Goal: Browse casually: Explore the website without a specific task or goal

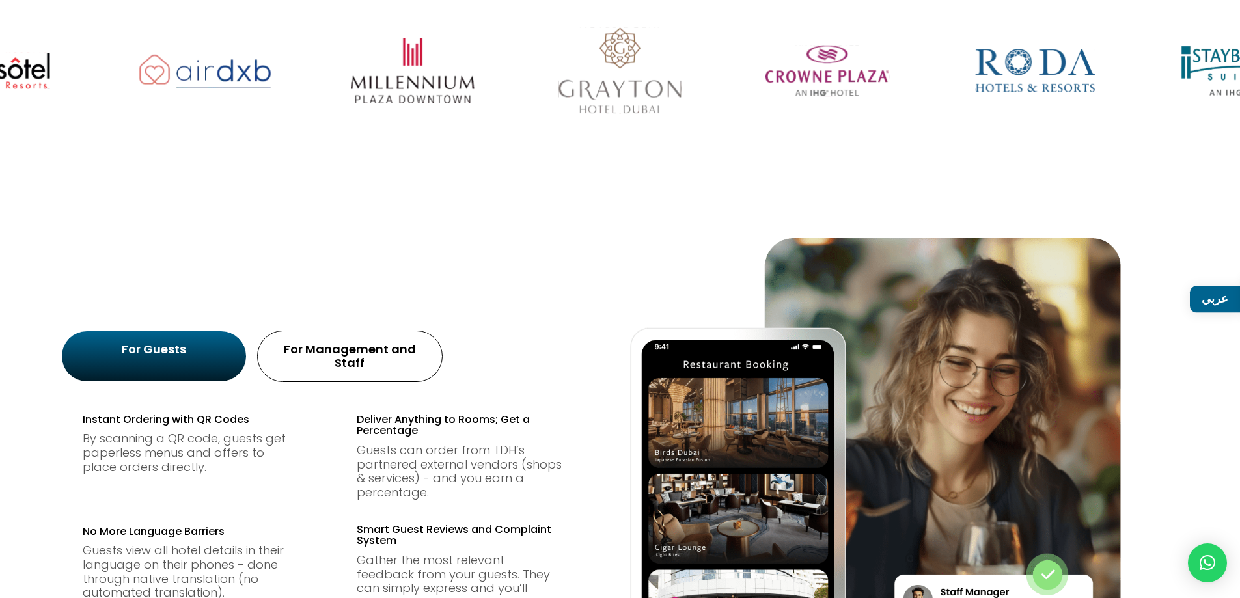
scroll to position [586, 0]
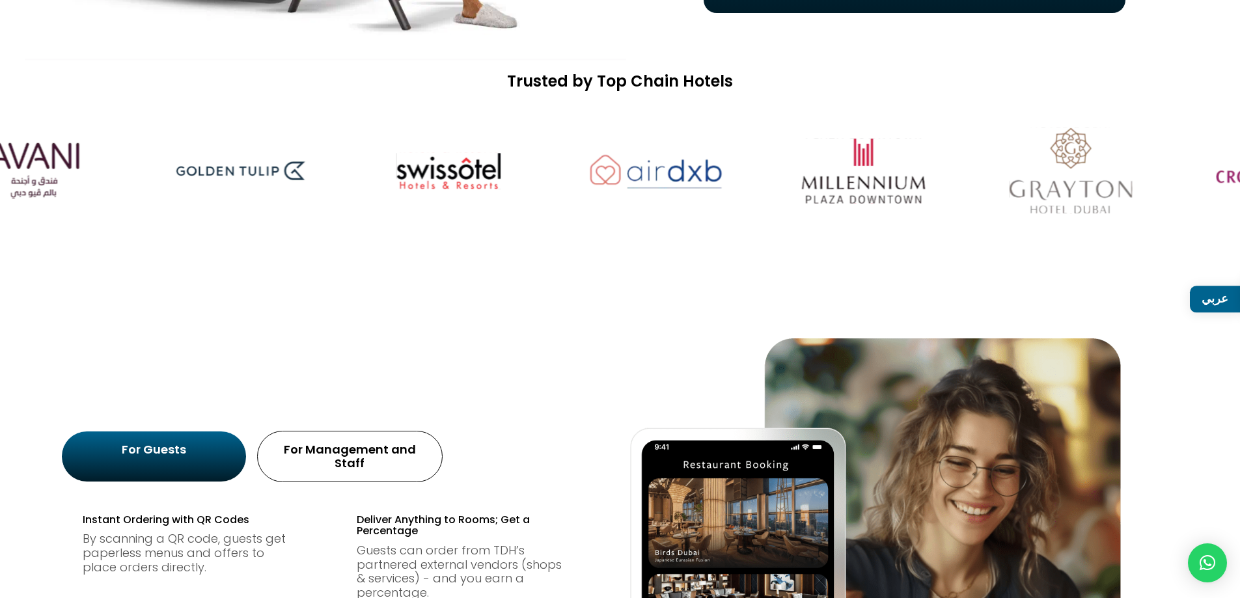
drag, startPoint x: 956, startPoint y: 213, endPoint x: 1249, endPoint y: 186, distance: 294.8
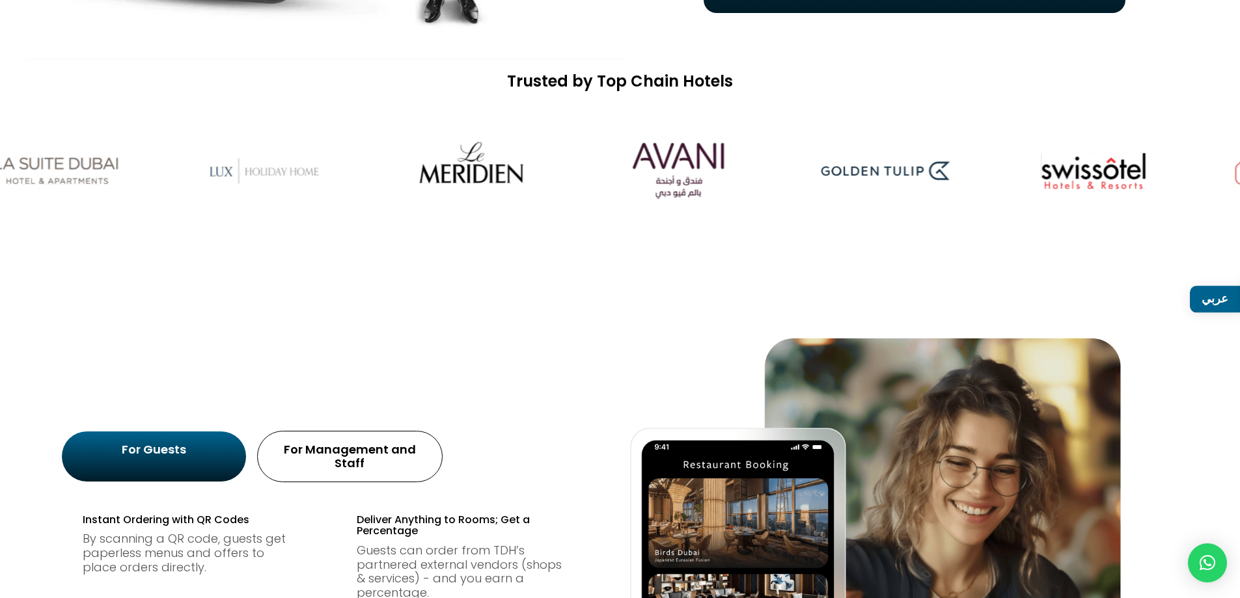
drag, startPoint x: 166, startPoint y: 169, endPoint x: 829, endPoint y: 154, distance: 662.8
click at [825, 153] on div at bounding box center [620, 170] width 1240 height 141
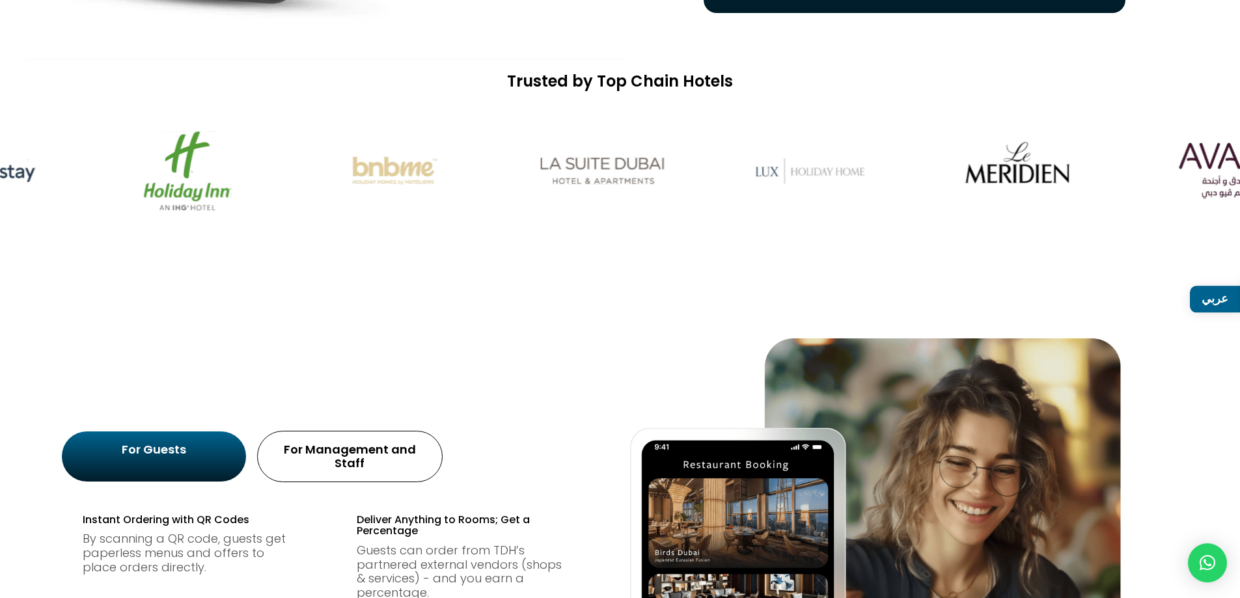
drag, startPoint x: 200, startPoint y: 143, endPoint x: 700, endPoint y: 120, distance: 499.8
click at [630, 130] on div at bounding box center [620, 170] width 1240 height 141
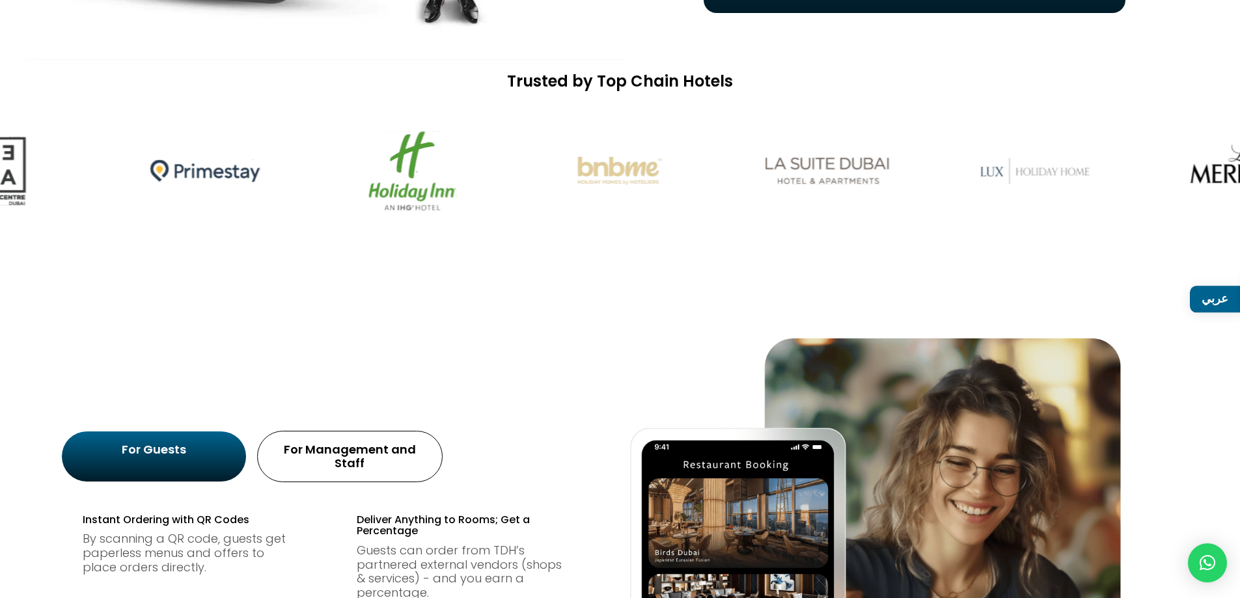
click at [495, 124] on img at bounding box center [413, 171] width 164 height 102
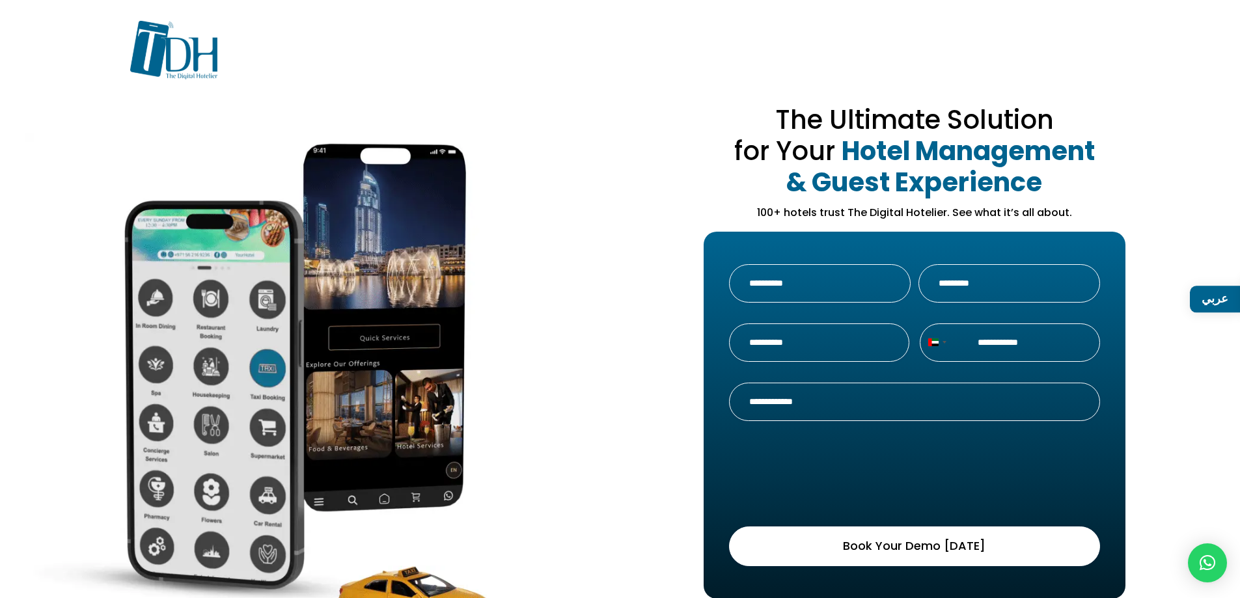
scroll to position [456, 0]
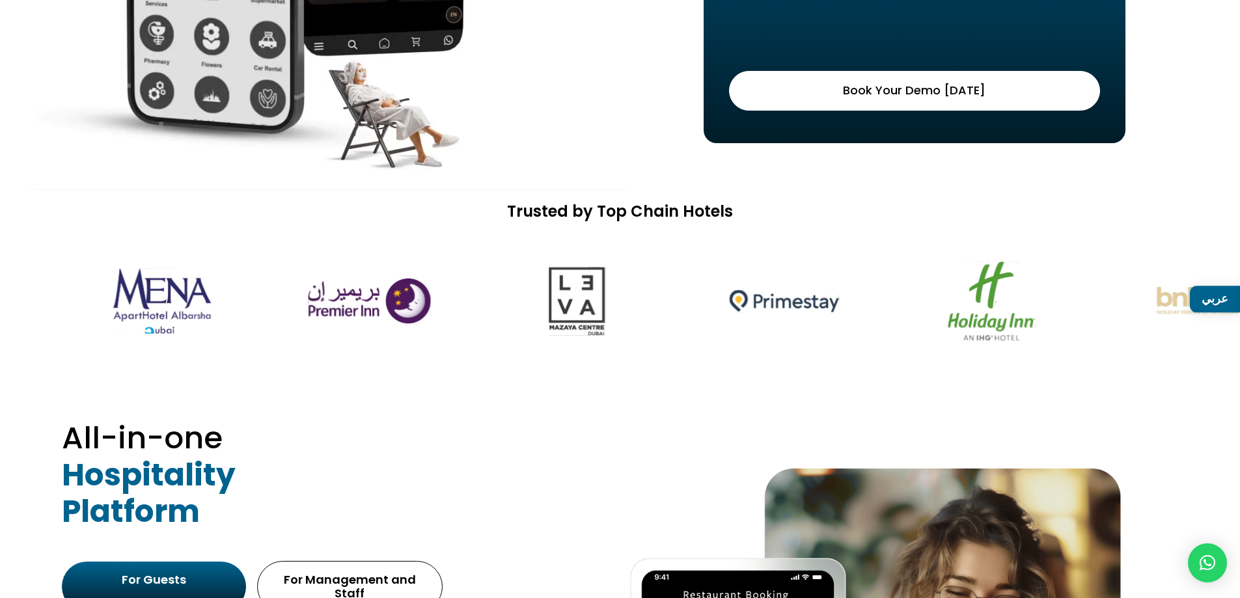
drag, startPoint x: 668, startPoint y: 299, endPoint x: 1028, endPoint y: 328, distance: 361.7
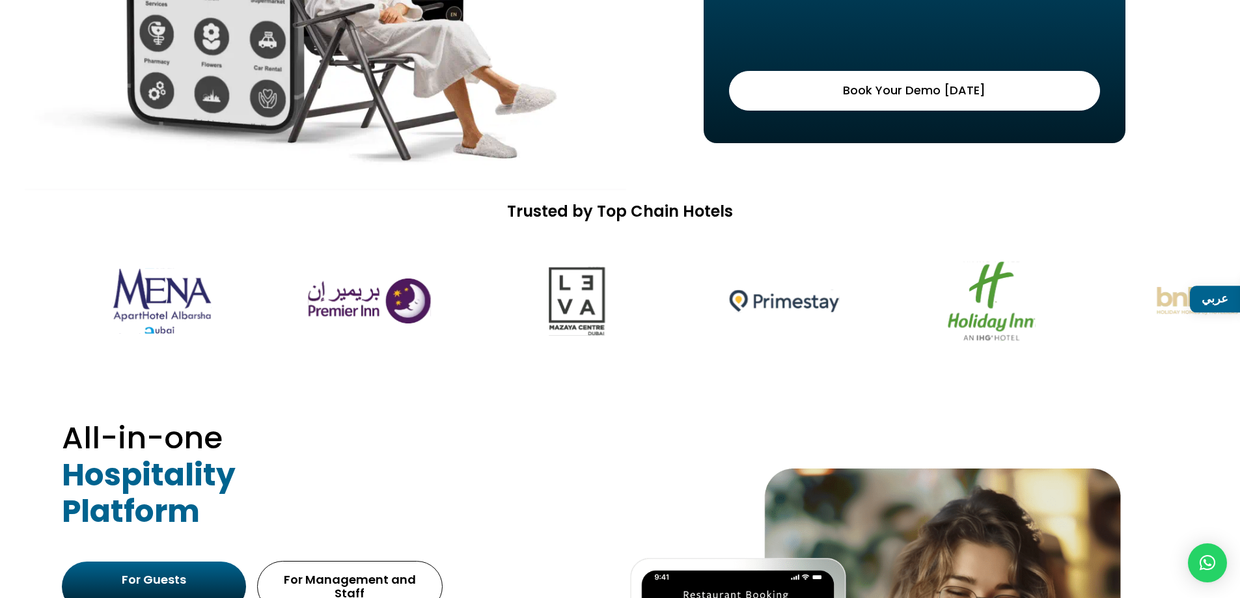
click at [1013, 328] on img at bounding box center [992, 301] width 164 height 102
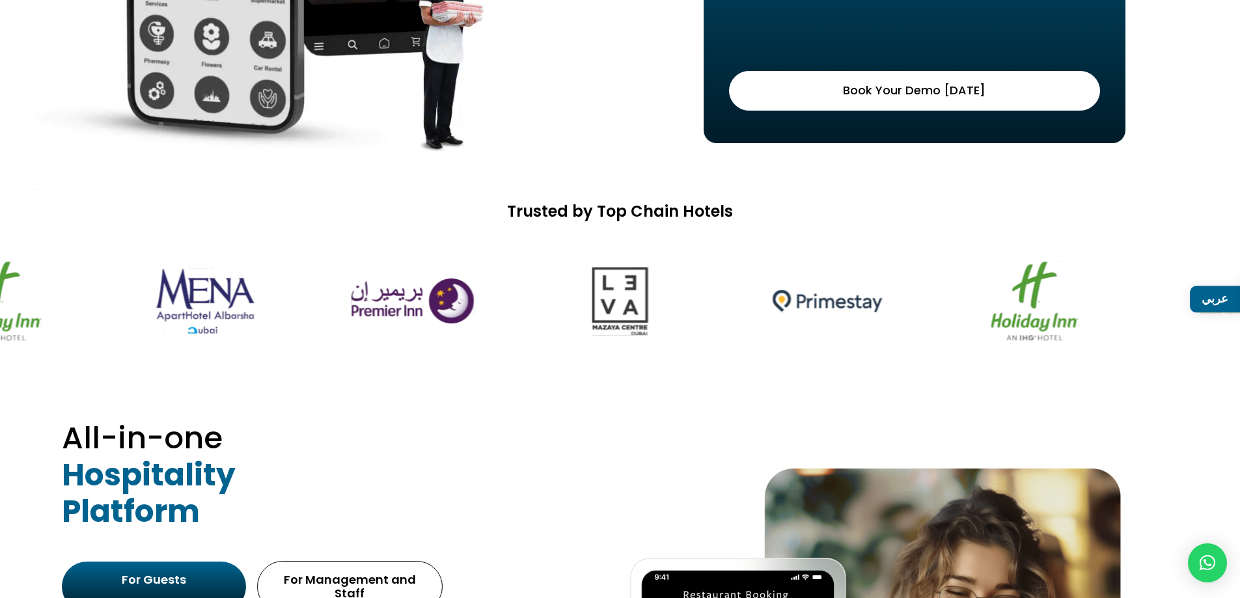
click at [702, 310] on img at bounding box center [620, 301] width 164 height 102
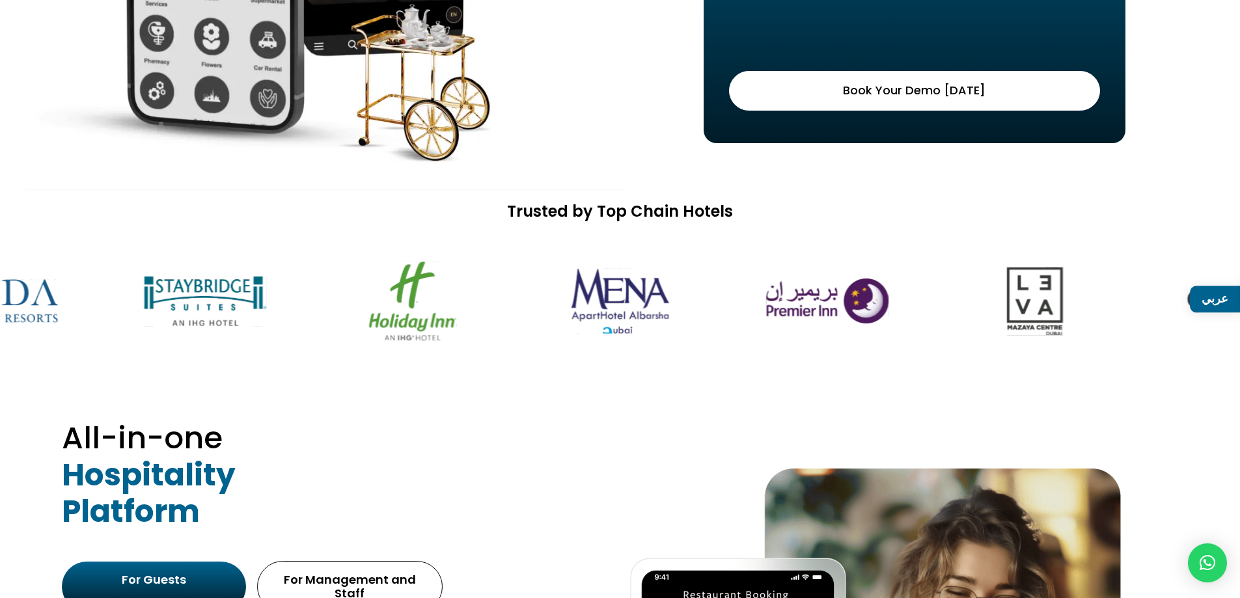
drag, startPoint x: 577, startPoint y: 320, endPoint x: 892, endPoint y: 318, distance: 315.7
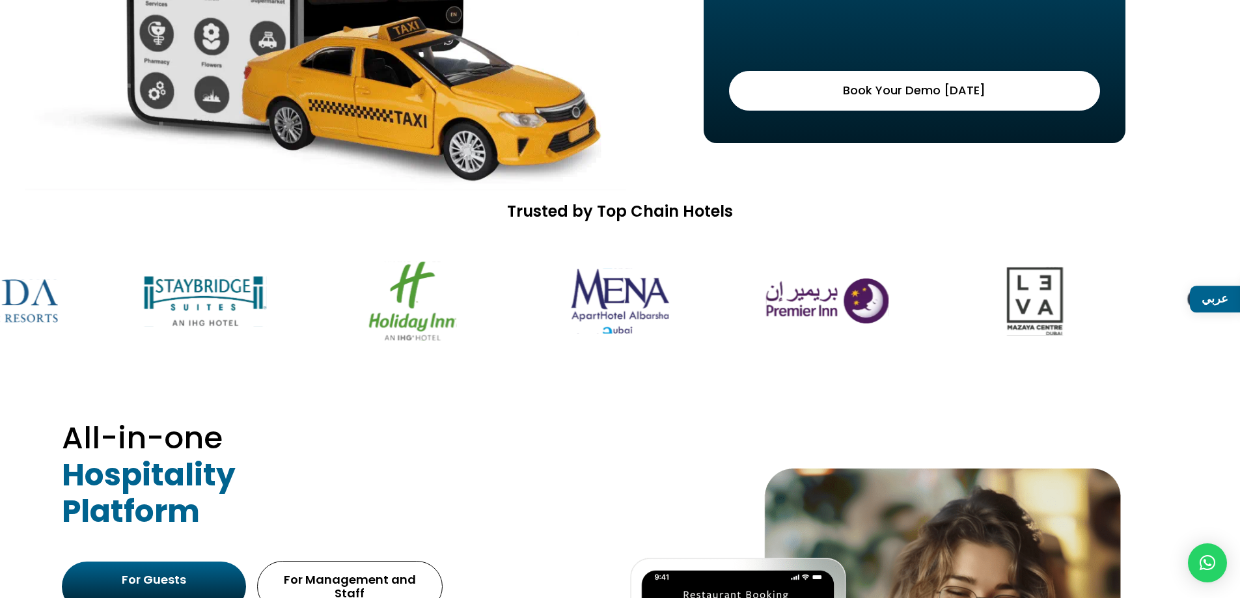
click at [837, 320] on div at bounding box center [620, 300] width 1240 height 141
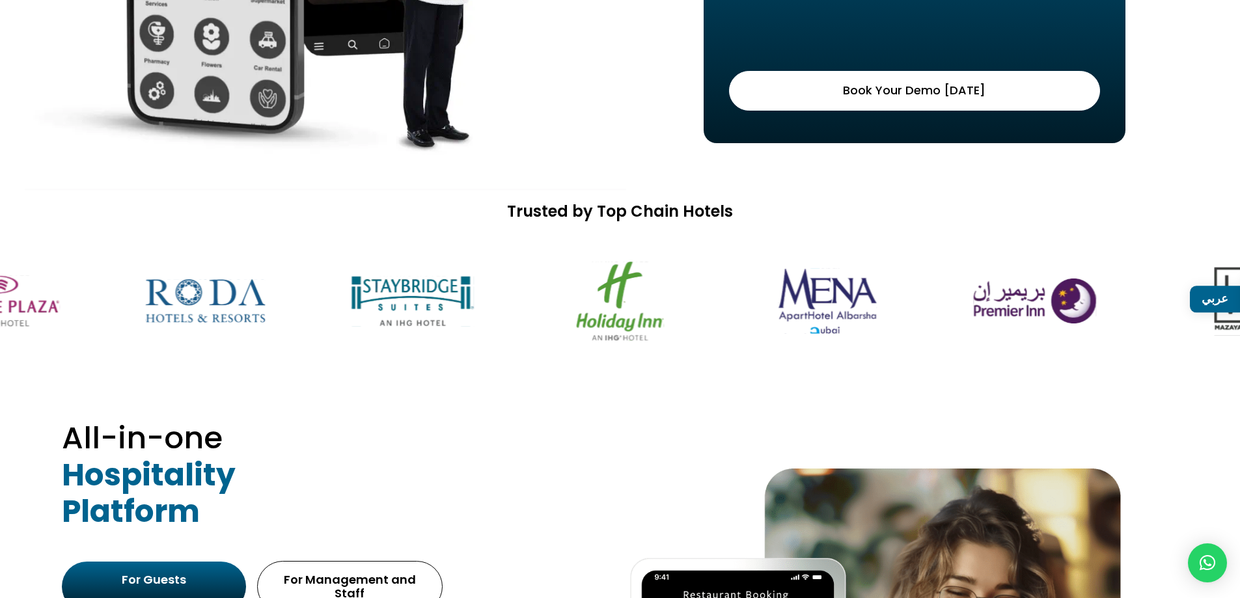
click at [909, 304] on img at bounding box center [827, 301] width 164 height 102
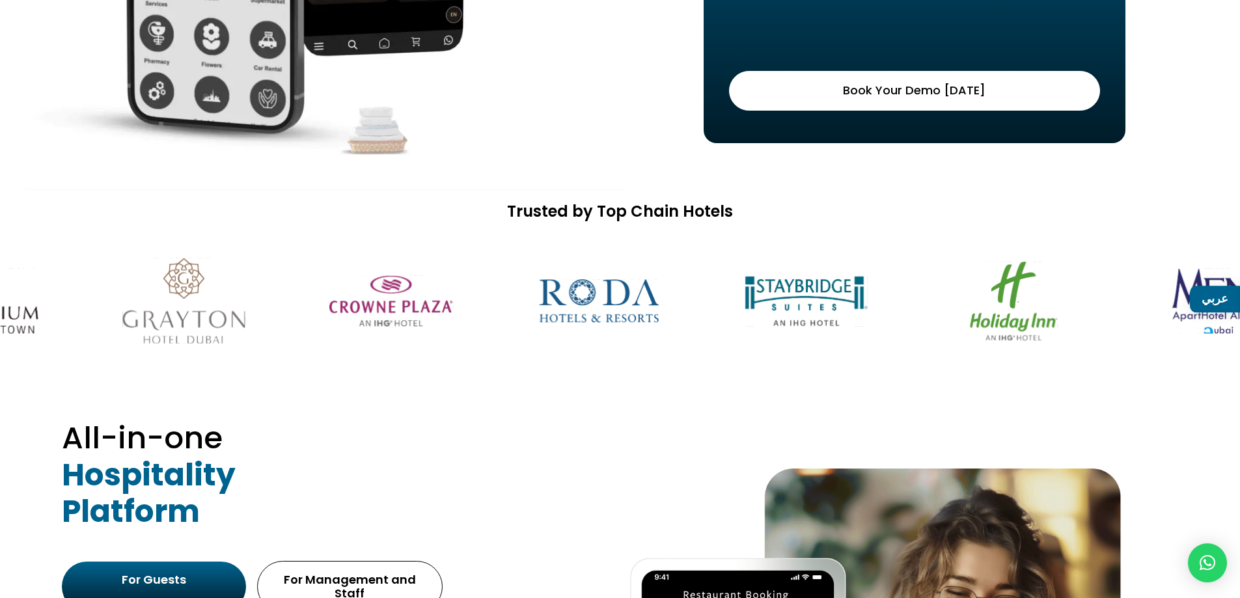
drag, startPoint x: 672, startPoint y: 316, endPoint x: 1041, endPoint y: 315, distance: 369.1
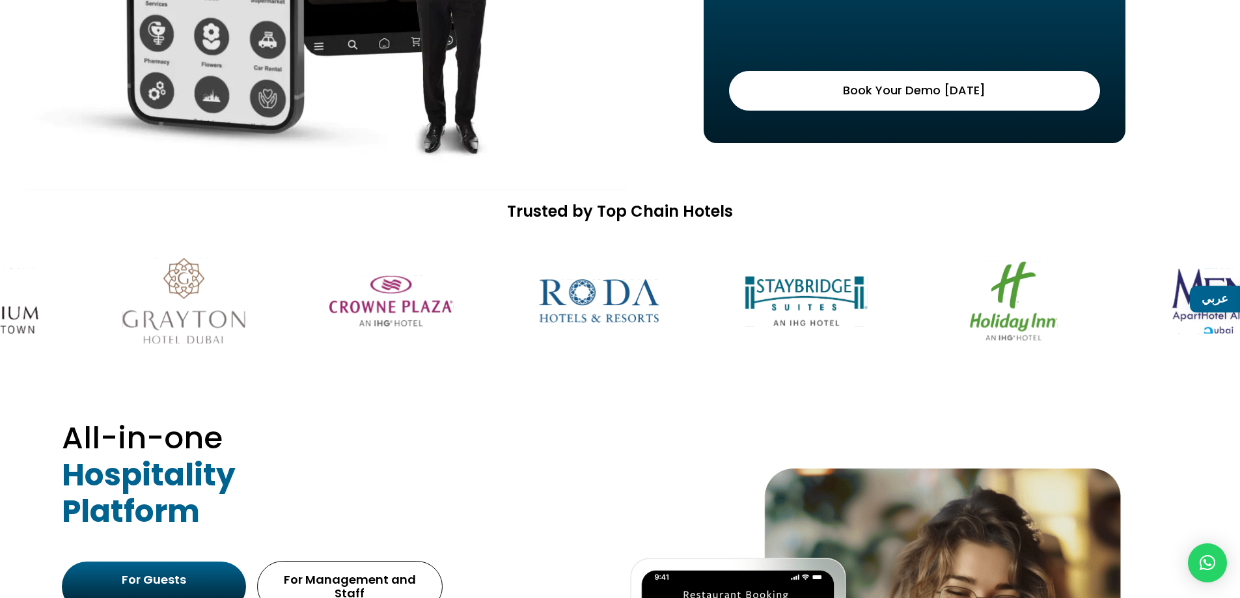
click at [681, 315] on img at bounding box center [599, 301] width 164 height 102
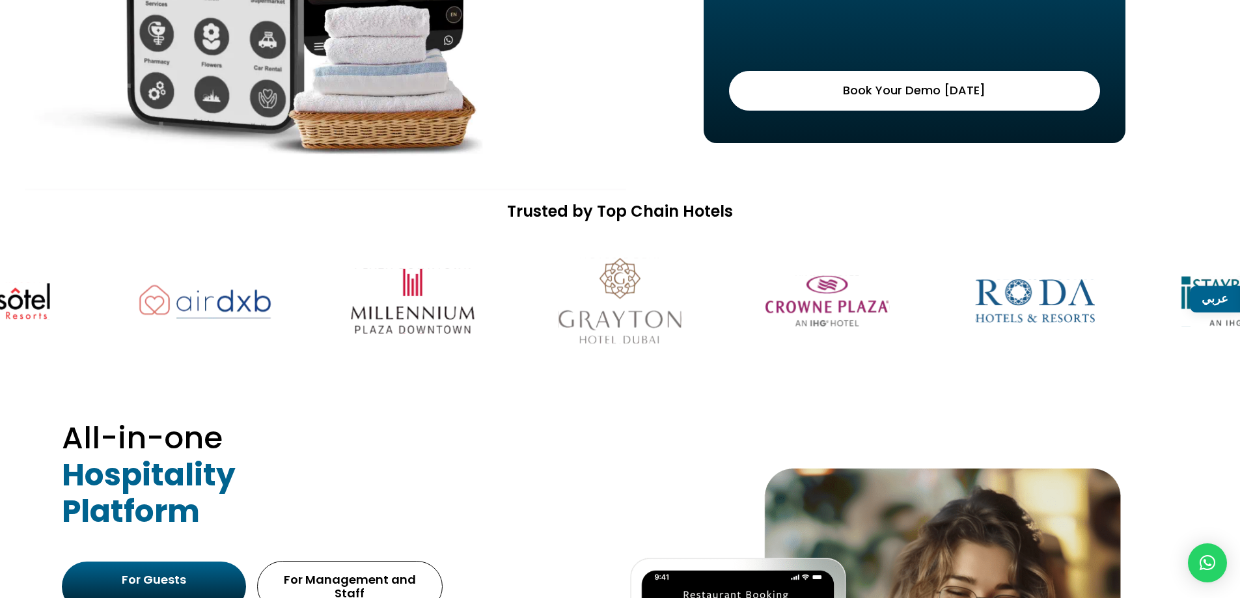
drag, startPoint x: 869, startPoint y: 322, endPoint x: 893, endPoint y: 322, distance: 24.1
click at [702, 322] on img at bounding box center [620, 301] width 164 height 102
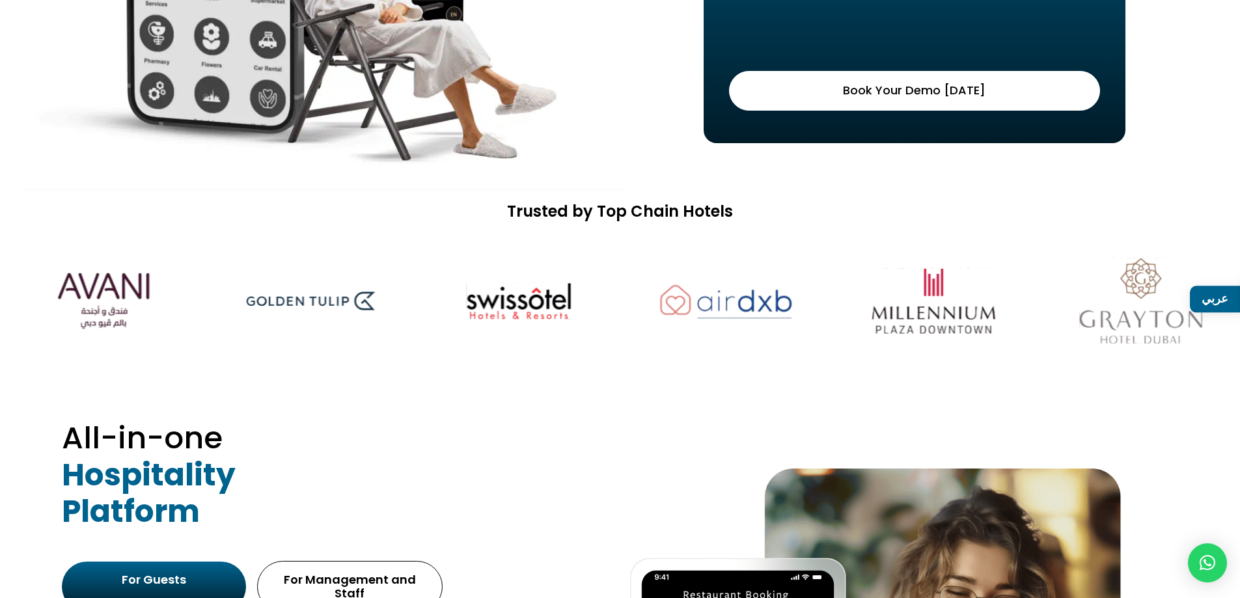
drag, startPoint x: 553, startPoint y: 322, endPoint x: 891, endPoint y: 318, distance: 337.8
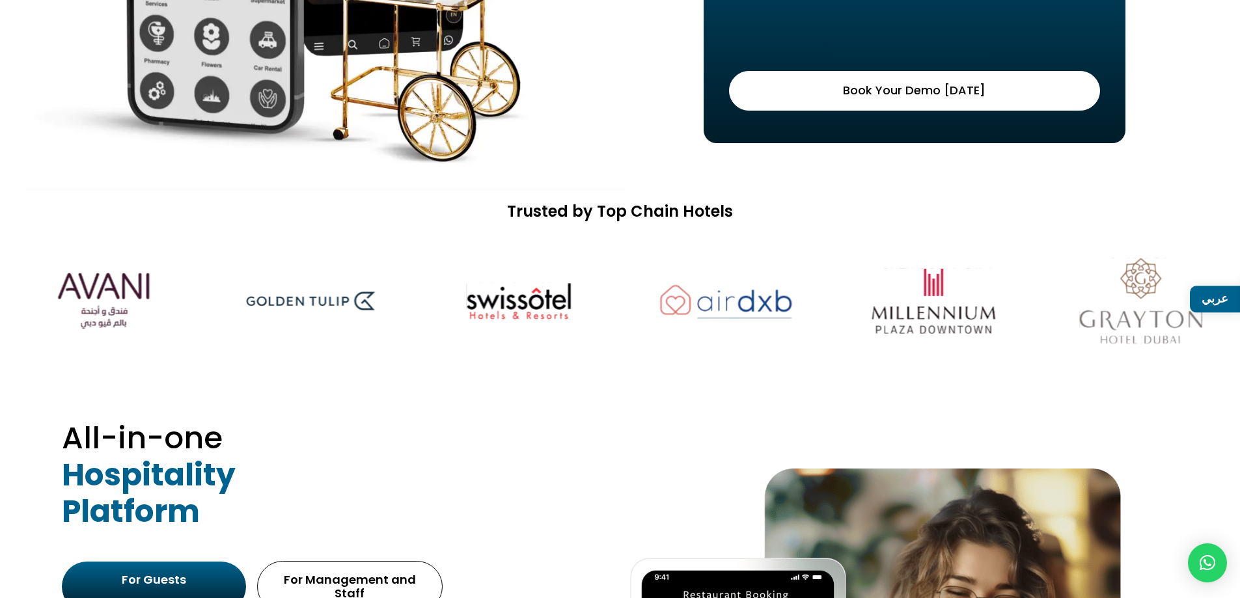
click at [808, 318] on img at bounding box center [726, 301] width 164 height 102
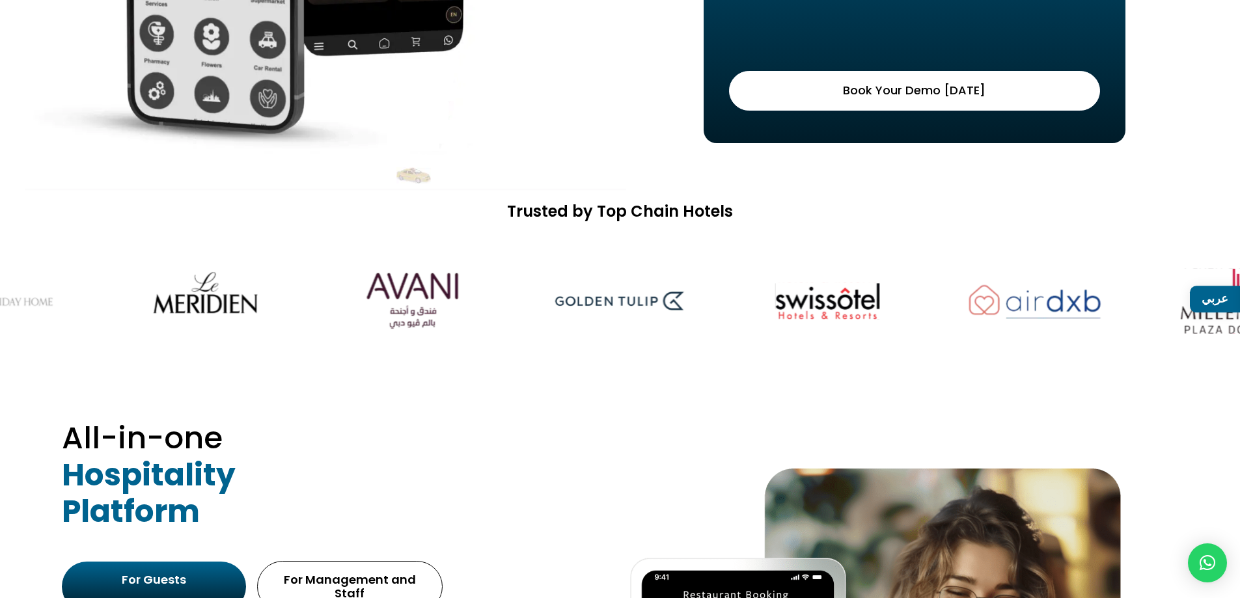
click at [702, 314] on img at bounding box center [620, 301] width 164 height 102
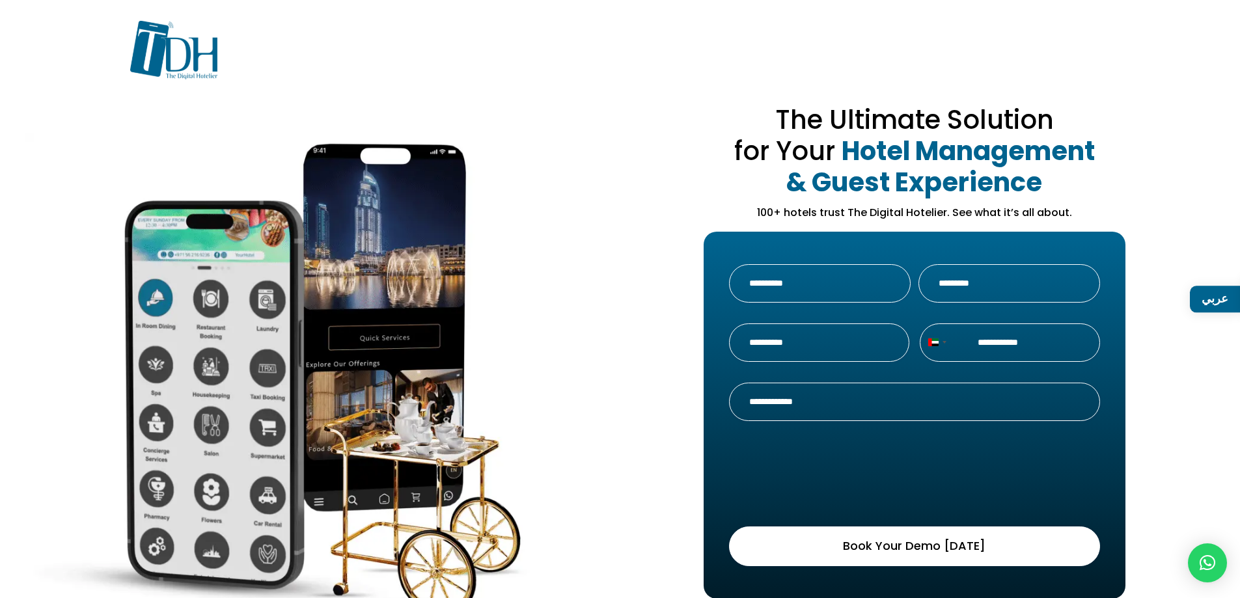
scroll to position [260, 0]
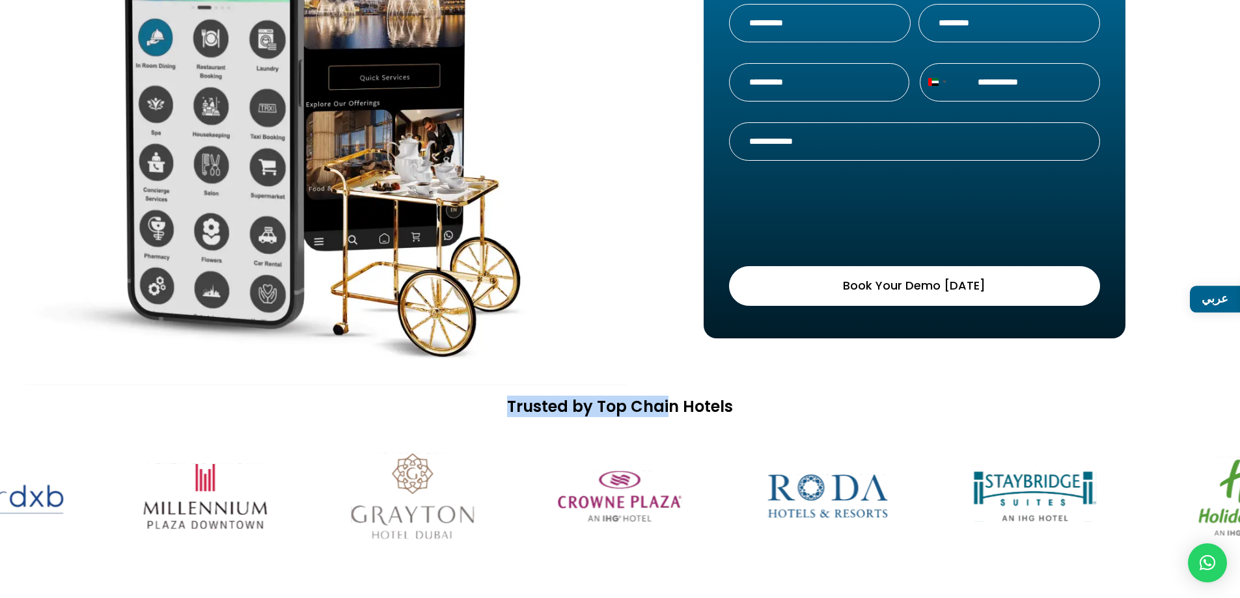
drag, startPoint x: 558, startPoint y: 406, endPoint x: 672, endPoint y: 413, distance: 114.1
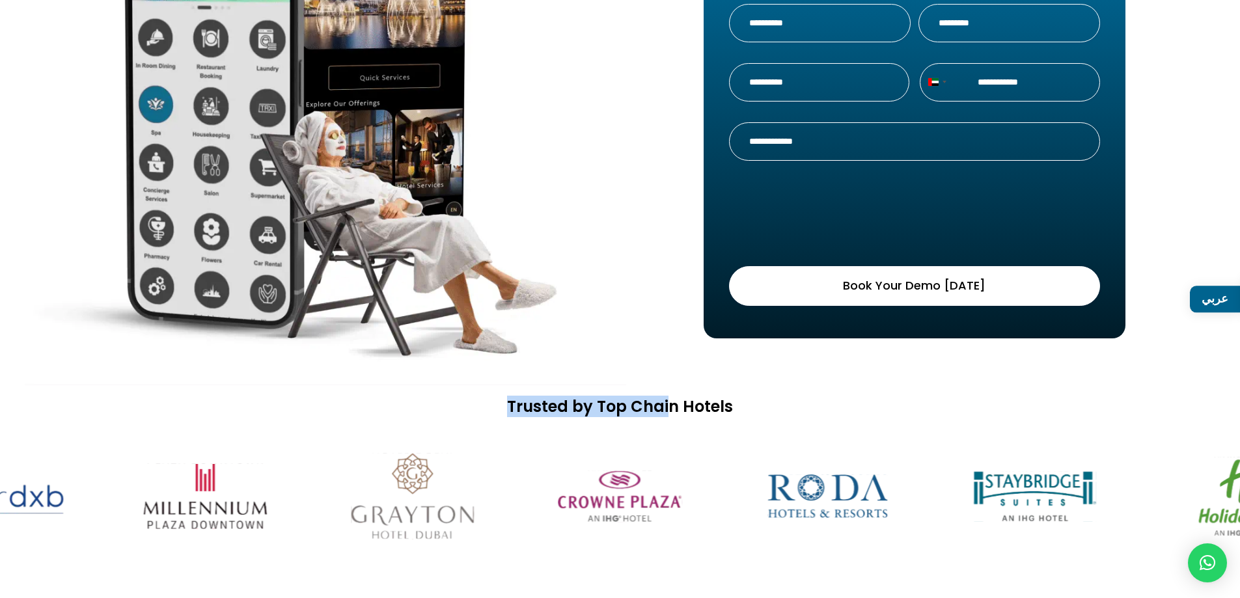
click at [672, 413] on h2 "Trusted by Top Chain Hotels" at bounding box center [620, 410] width 1240 height 25
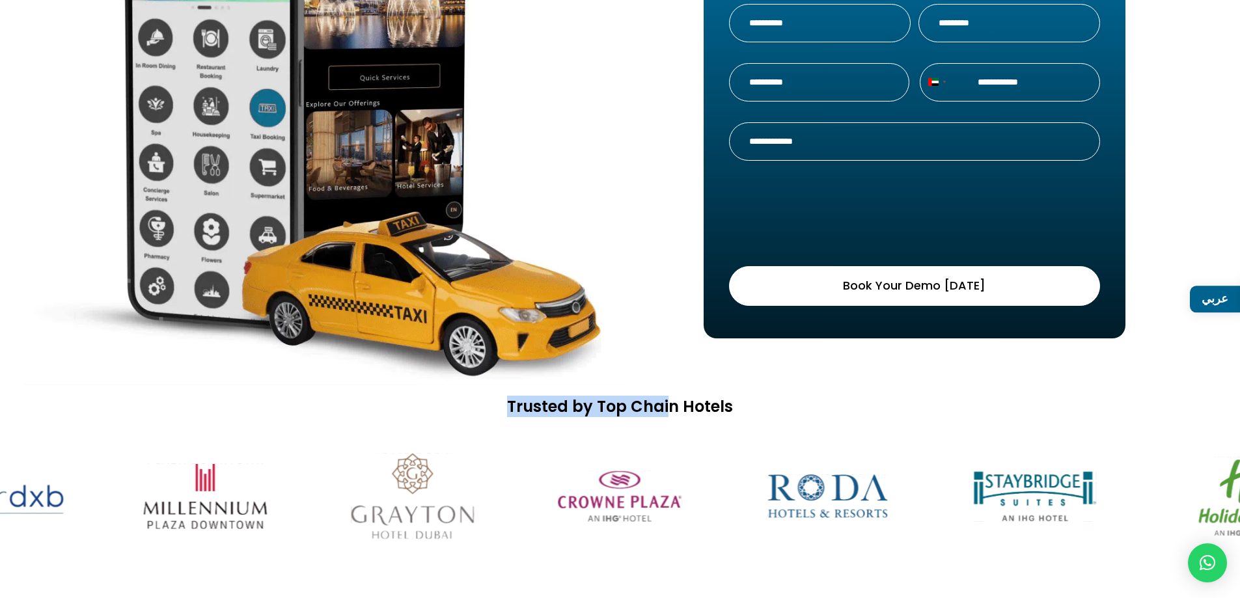
click at [287, 495] on img at bounding box center [205, 496] width 164 height 102
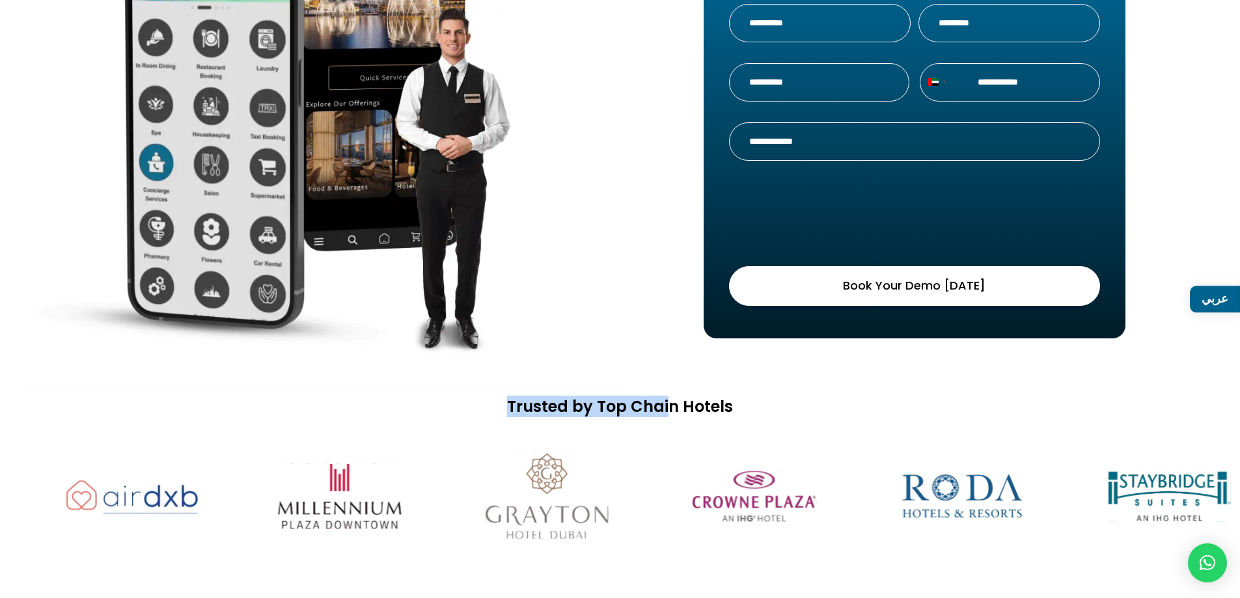
click at [327, 495] on img at bounding box center [340, 496] width 164 height 102
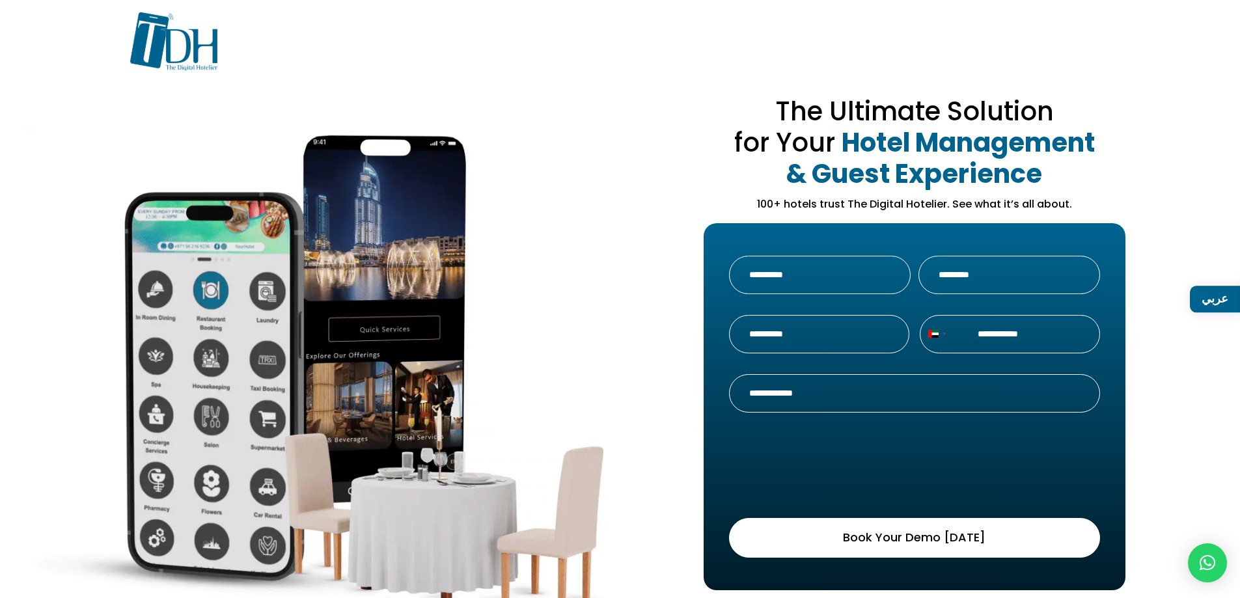
scroll to position [0, 0]
